Goal: Navigation & Orientation: Find specific page/section

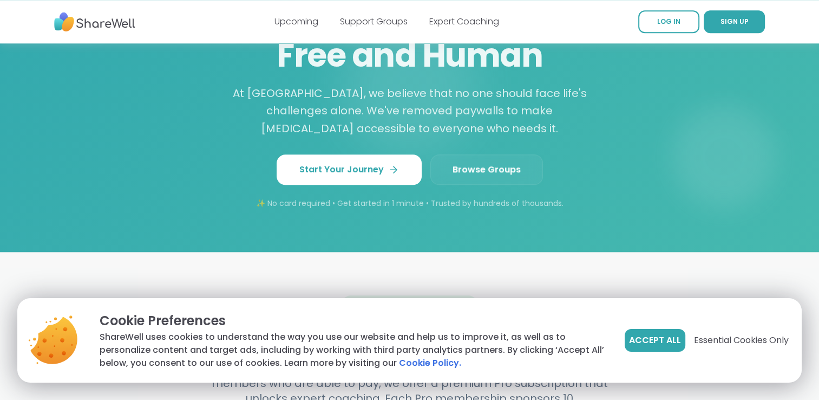
scroll to position [981, 0]
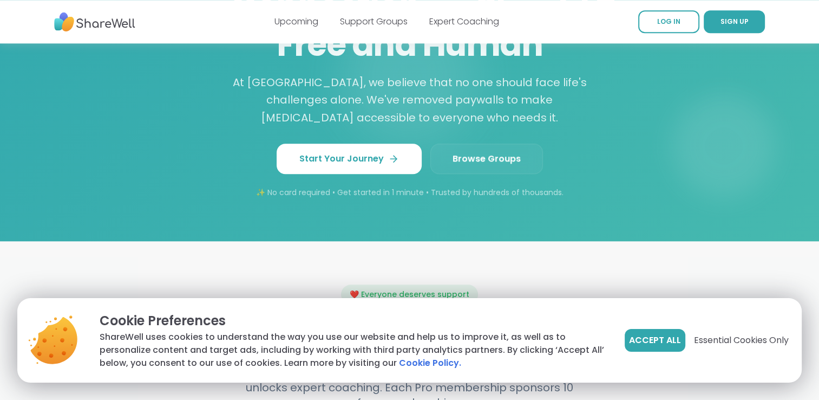
click at [478, 152] on span "Browse Groups" at bounding box center [487, 158] width 68 height 13
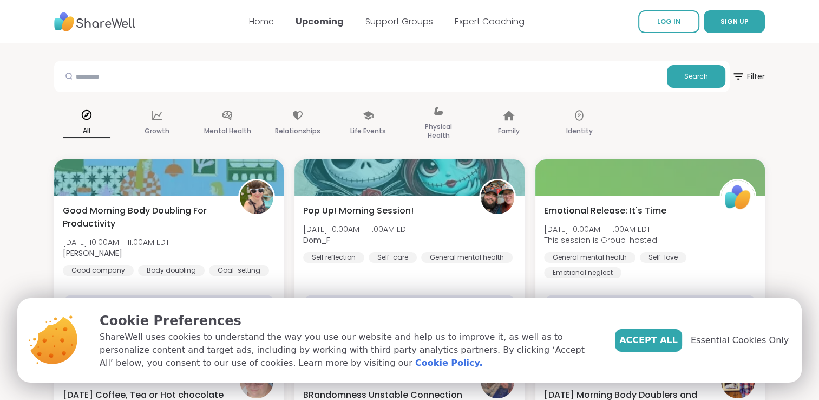
click at [405, 21] on link "Support Groups" at bounding box center [400, 21] width 68 height 12
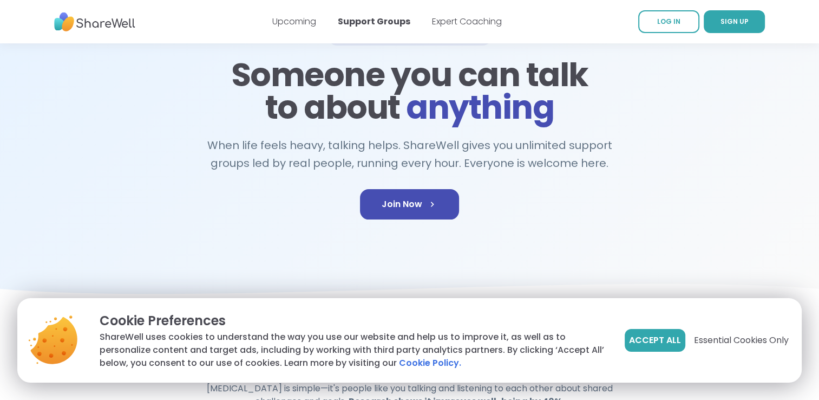
scroll to position [108, 0]
